Goal: Information Seeking & Learning: Learn about a topic

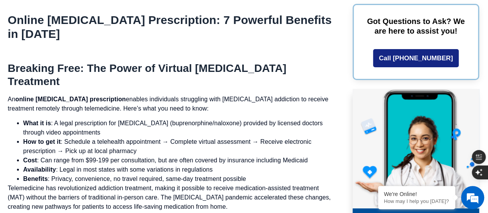
scroll to position [646, 0]
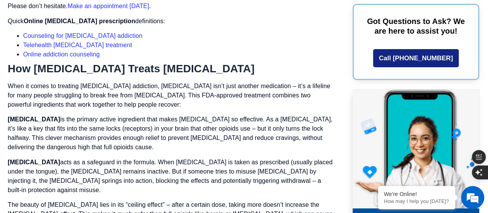
click at [239, 115] on p "[MEDICAL_DATA] is the primary active ingredient that makes [MEDICAL_DATA] so ef…" at bounding box center [172, 133] width 328 height 37
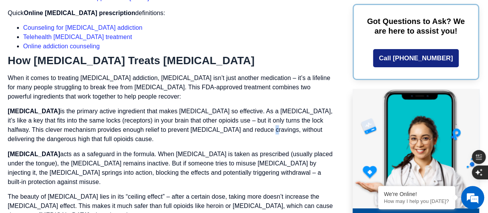
click at [239, 108] on p "[MEDICAL_DATA] is the primary active ingredient that makes [MEDICAL_DATA] so ef…" at bounding box center [172, 125] width 328 height 37
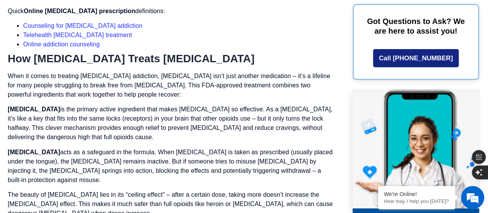
click at [161, 148] on p "[MEDICAL_DATA] acts as a safeguard in the formula. When [MEDICAL_DATA] is taken…" at bounding box center [172, 166] width 328 height 37
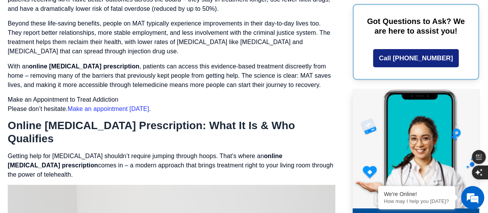
scroll to position [1637, 0]
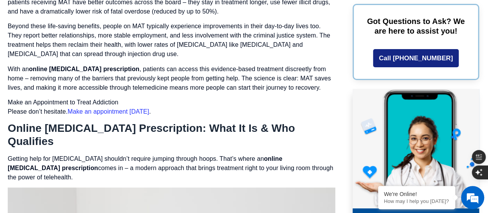
click at [97, 122] on h2 "Online [MEDICAL_DATA] Prescription: What It Is & Who Qualifies" at bounding box center [172, 135] width 328 height 26
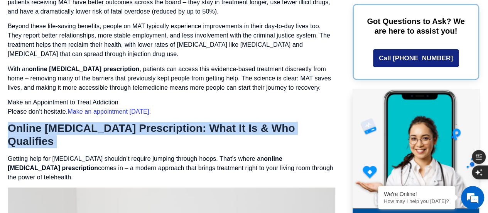
click at [97, 122] on h2 "Online [MEDICAL_DATA] Prescription: What It Is & Who Qualifies" at bounding box center [172, 135] width 328 height 26
copy div "Online [MEDICAL_DATA] Prescription: What It Is & Who Qualifies"
click at [162, 122] on h2 "Online [MEDICAL_DATA] Prescription: What It Is & Who Qualifies" at bounding box center [172, 135] width 328 height 26
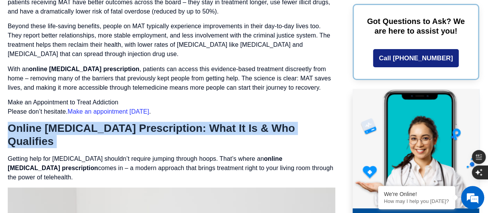
copy div "Online [MEDICAL_DATA] Prescription: What It Is & Who Qualifies"
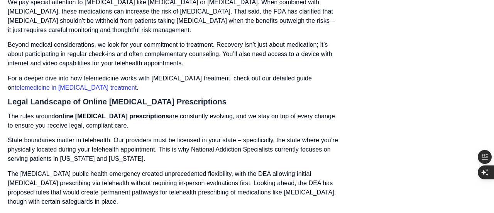
scroll to position [2426, 0]
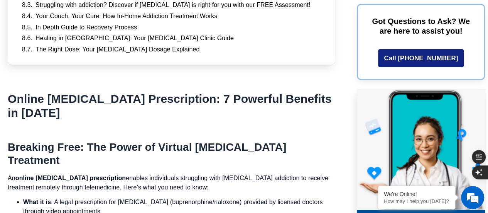
scroll to position [634, 0]
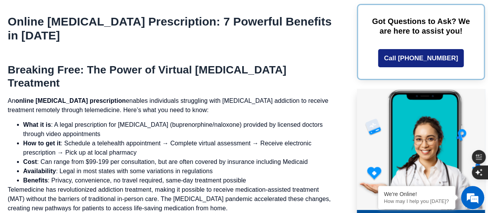
click at [102, 63] on h2 "Breaking Free: The Power of Virtual [MEDICAL_DATA] Treatment" at bounding box center [172, 76] width 328 height 26
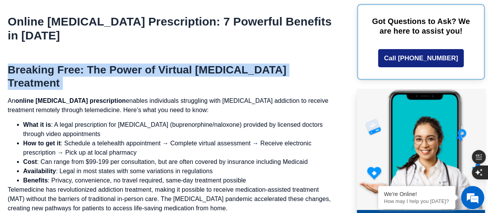
click at [102, 63] on h2 "Breaking Free: The Power of Virtual [MEDICAL_DATA] Treatment" at bounding box center [172, 76] width 328 height 26
copy div "Breaking Free: The Power of Virtual [MEDICAL_DATA] Treatment"
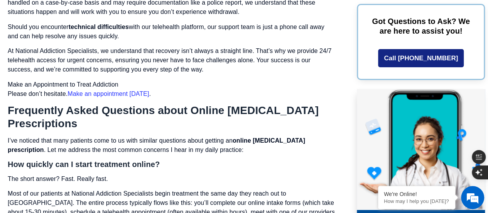
scroll to position [5103, 0]
